Goal: Task Accomplishment & Management: Manage account settings

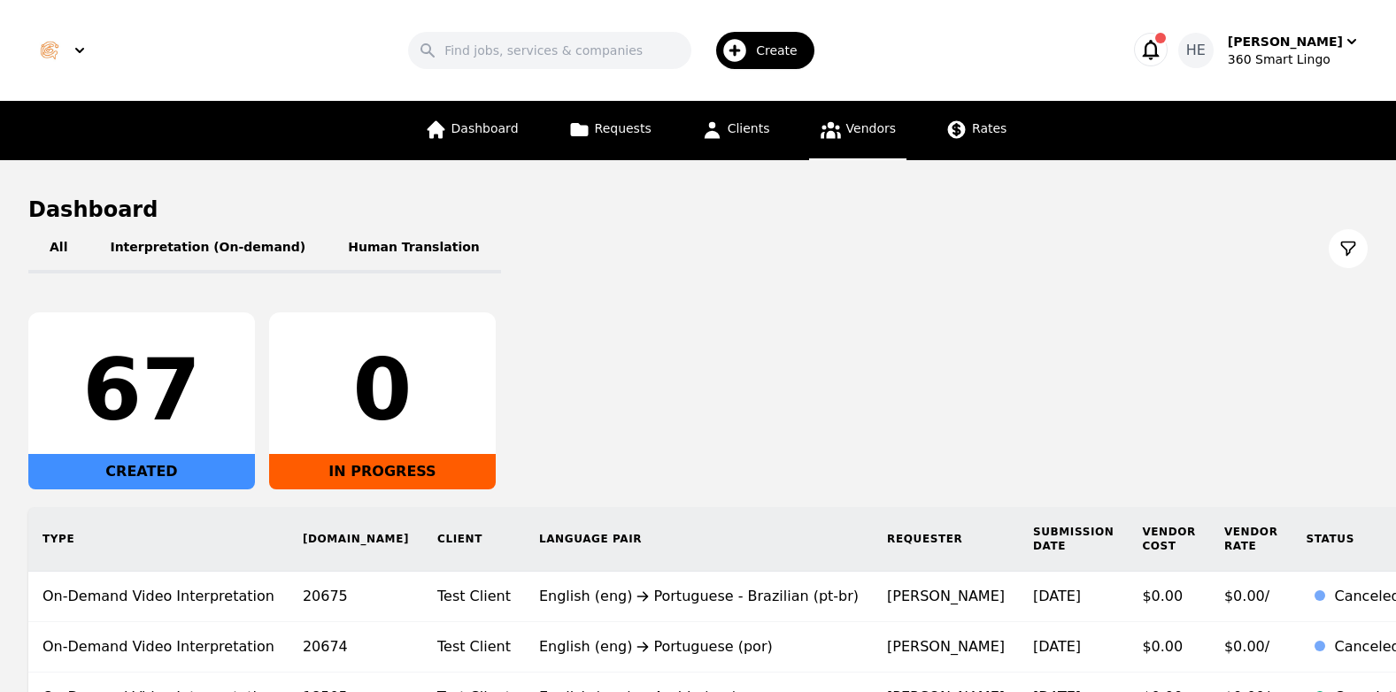
click at [857, 129] on span "Vendors" at bounding box center [871, 128] width 50 height 14
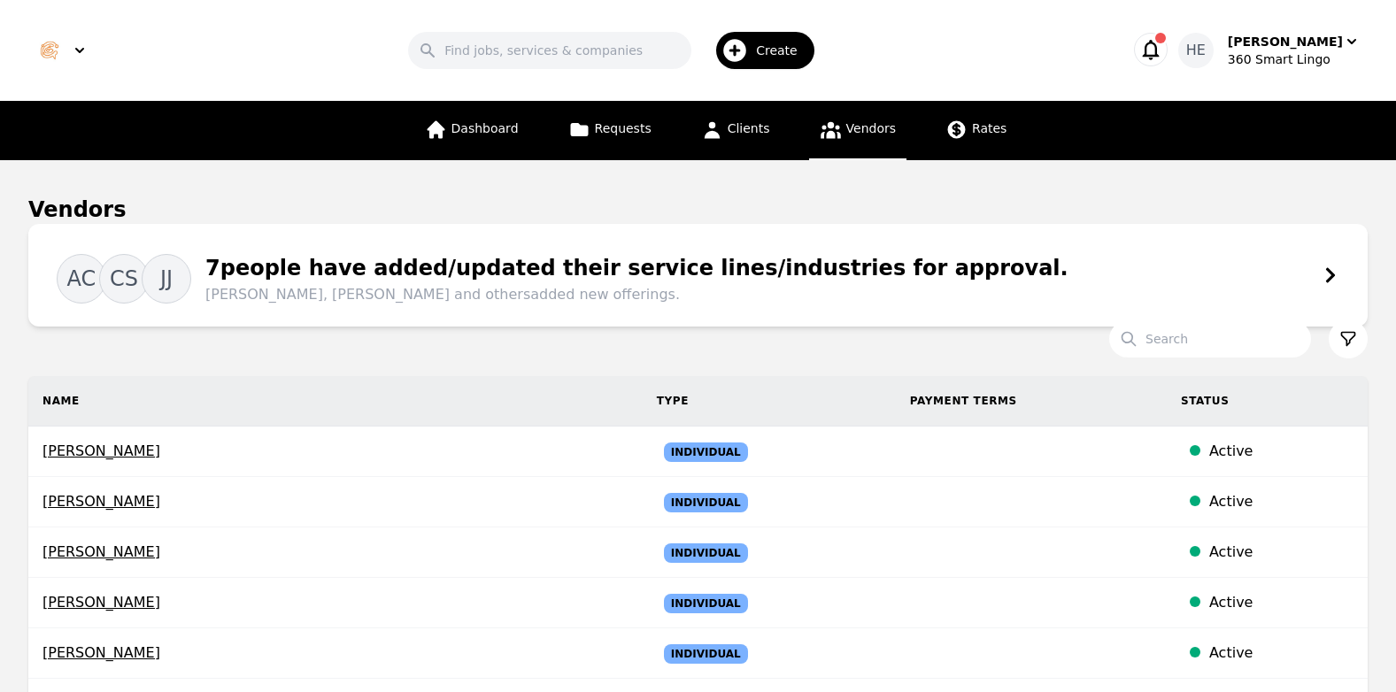
click at [1208, 221] on div "Vendors" at bounding box center [697, 210] width 1339 height 28
click at [1212, 328] on input "Search" at bounding box center [1210, 338] width 202 height 37
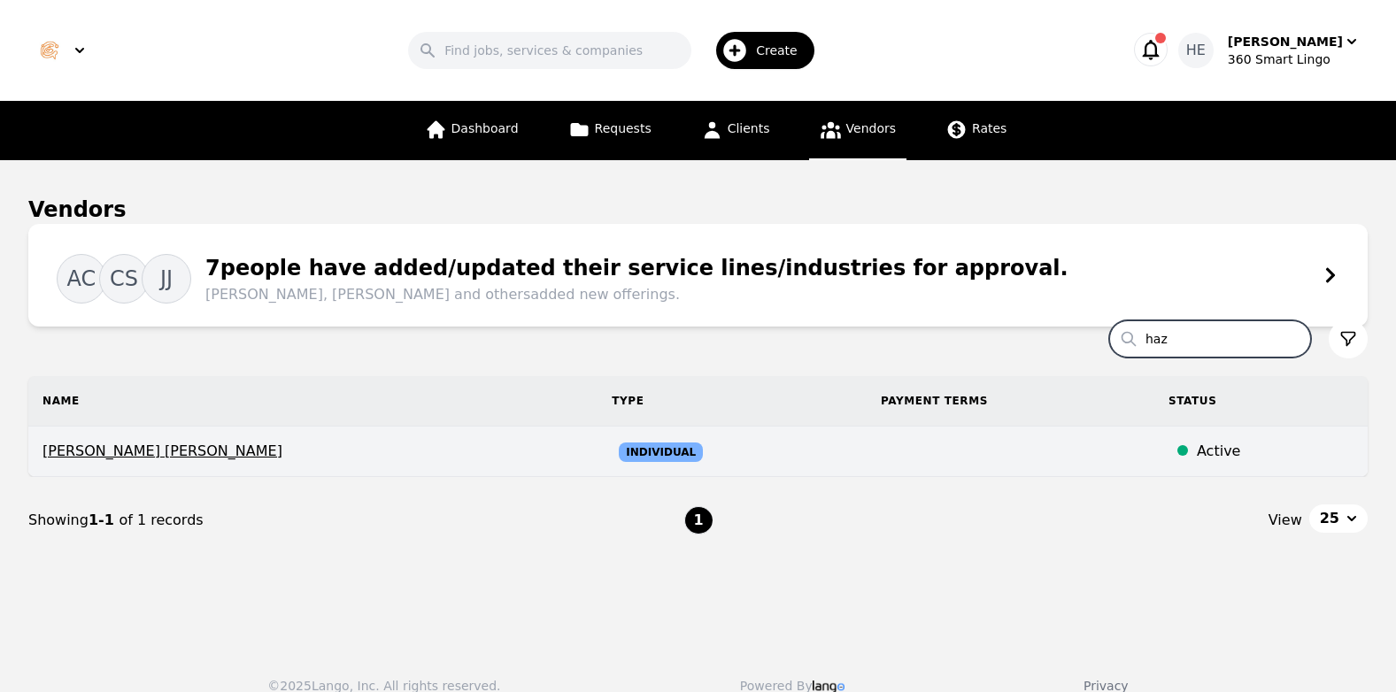
type input "haz"
click at [619, 453] on span "Individual" at bounding box center [661, 452] width 84 height 19
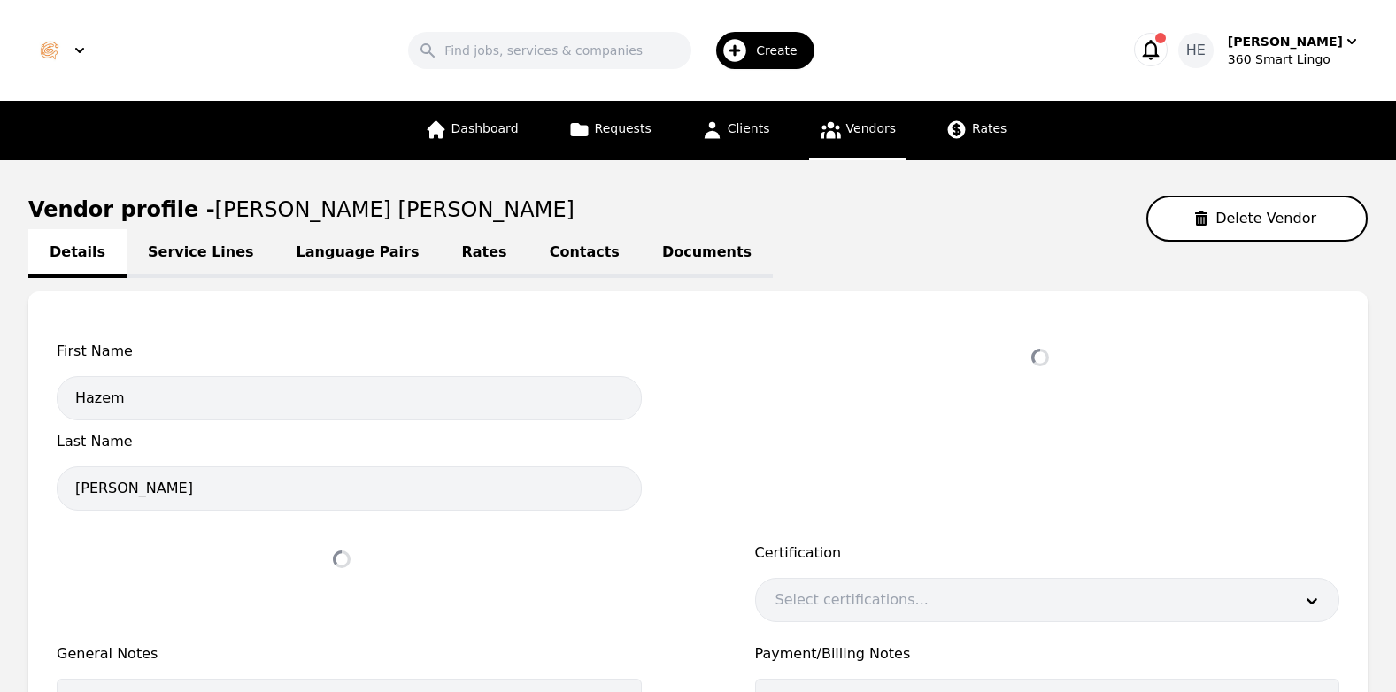
select select "active"
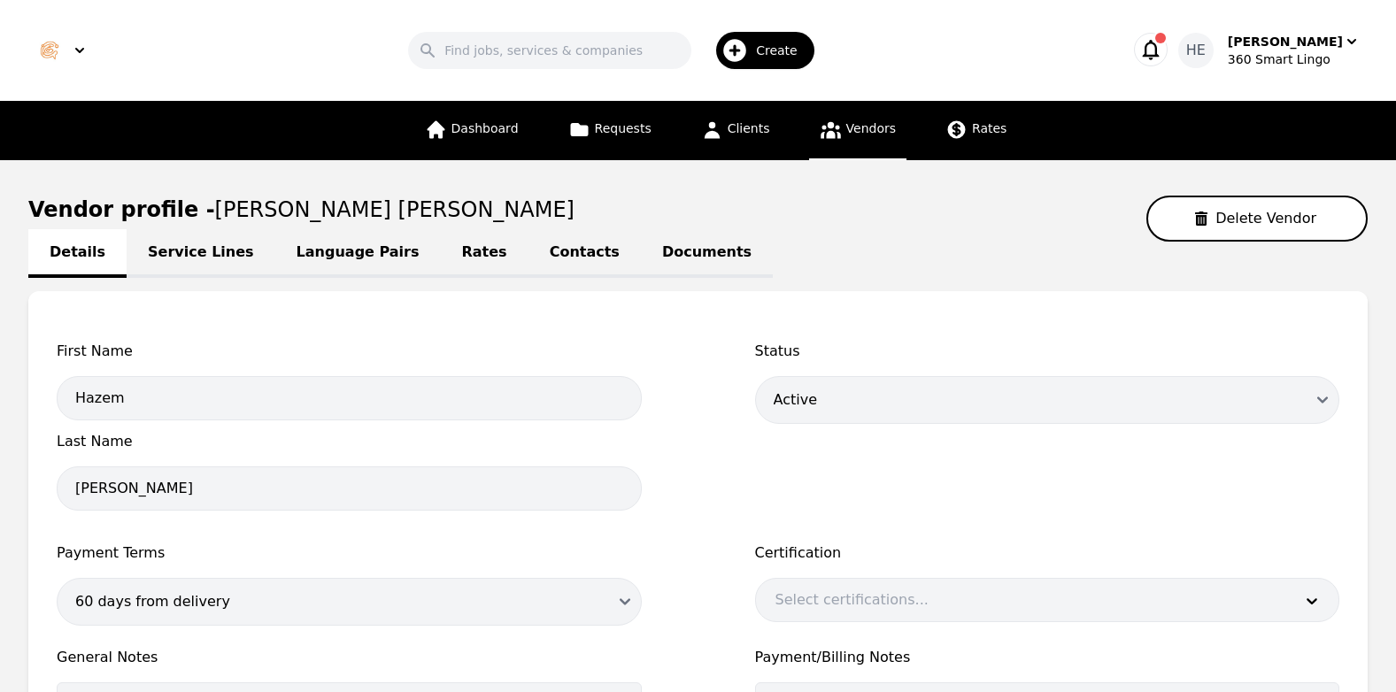
click at [311, 251] on link "Language Pairs" at bounding box center [358, 253] width 166 height 49
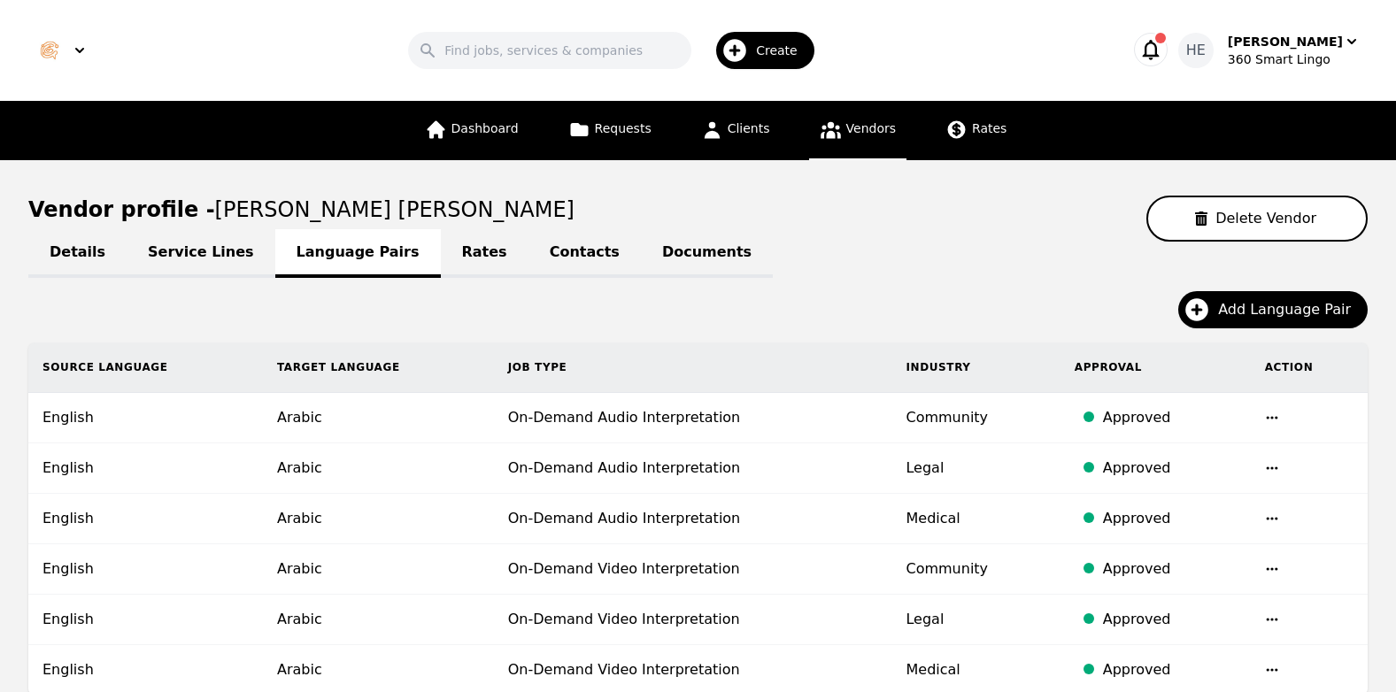
click at [529, 246] on link "Contacts" at bounding box center [585, 253] width 112 height 49
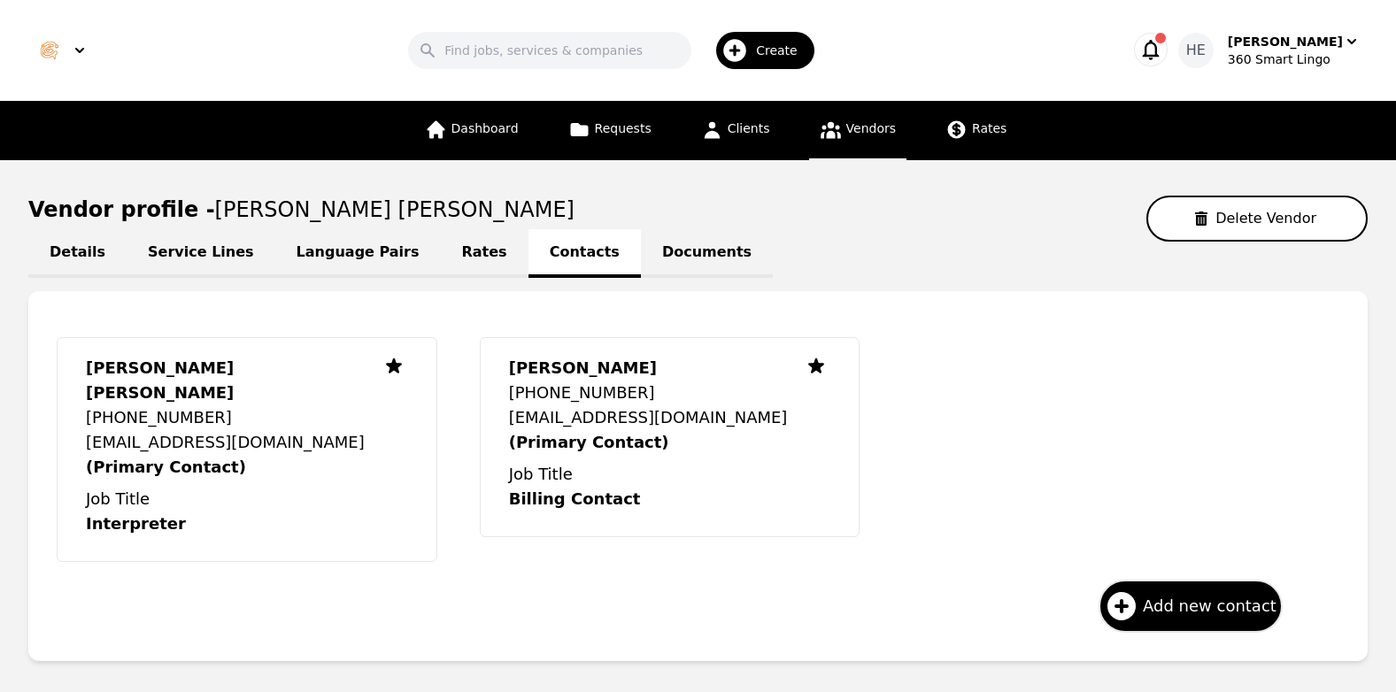
click at [641, 254] on link "Documents" at bounding box center [707, 253] width 132 height 49
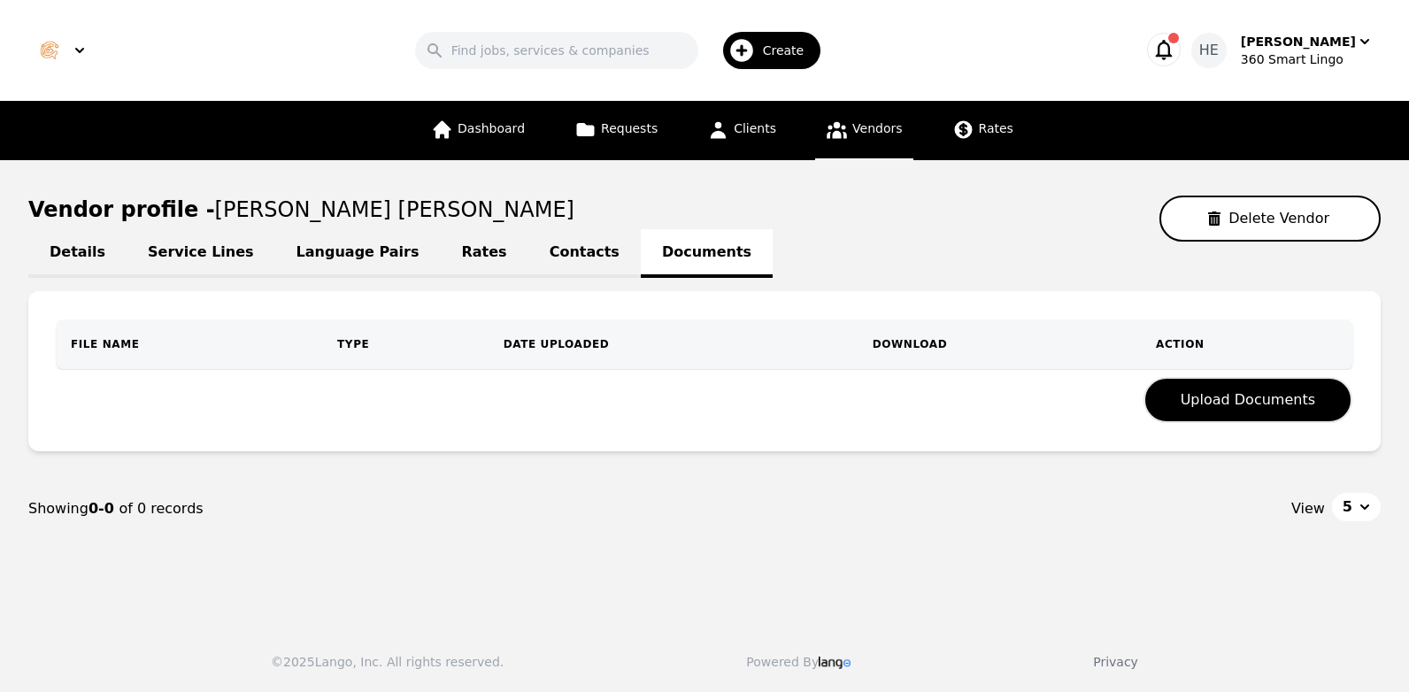
click at [529, 252] on link "Contacts" at bounding box center [585, 253] width 112 height 49
